Goal: Register for event/course

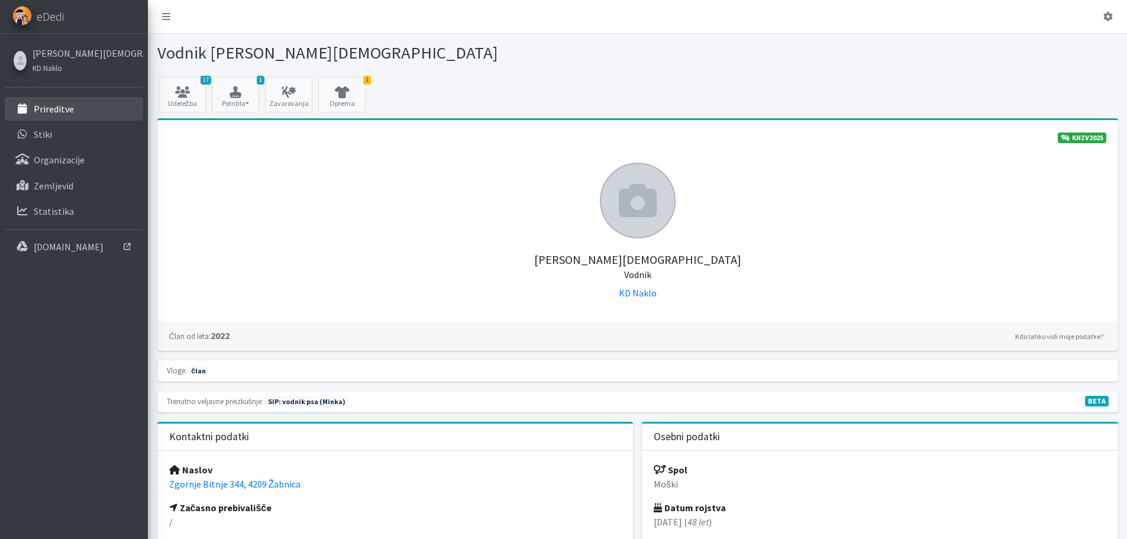
click at [60, 111] on p "Prireditve" at bounding box center [54, 109] width 40 height 12
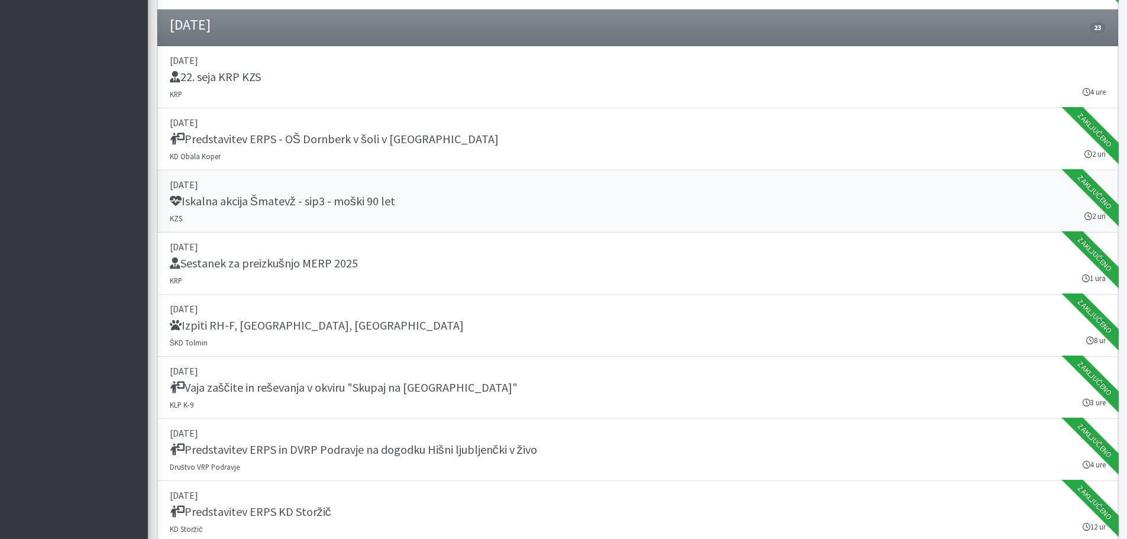
scroll to position [946, 0]
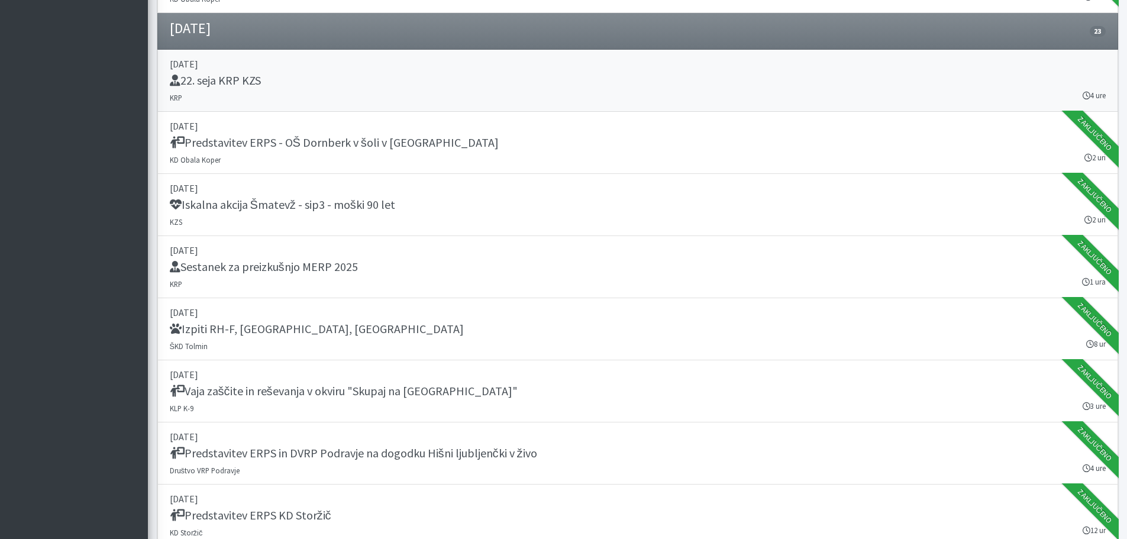
click at [246, 80] on h5 "22. seja KRP KZS" at bounding box center [215, 80] width 91 height 14
